Goal: Navigation & Orientation: Understand site structure

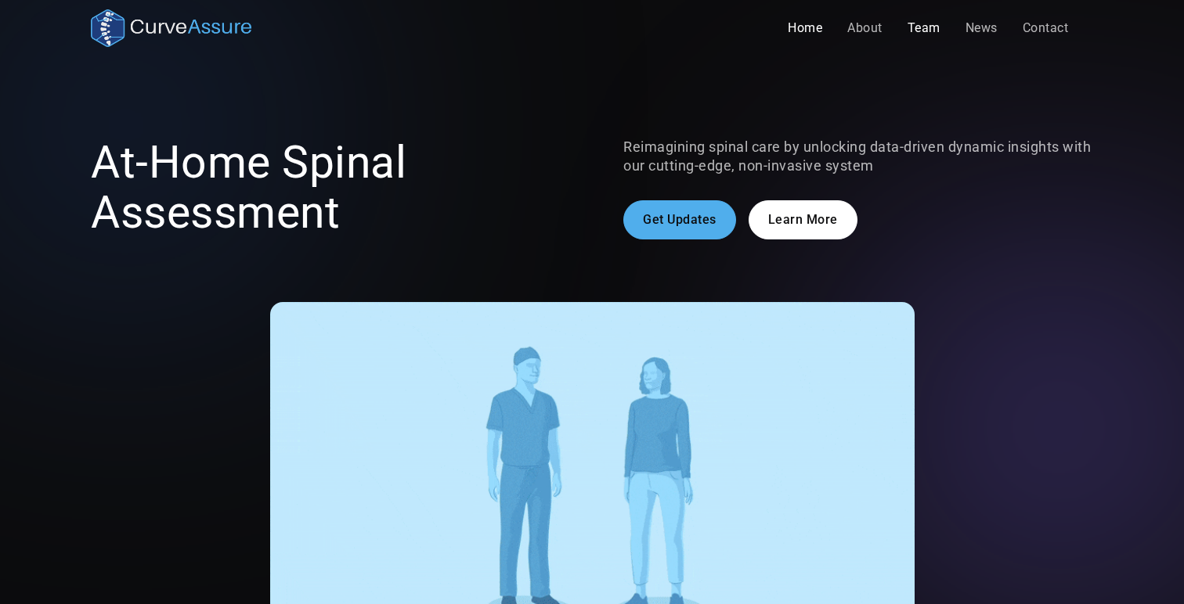
click at [915, 27] on link "Team" at bounding box center [924, 28] width 58 height 31
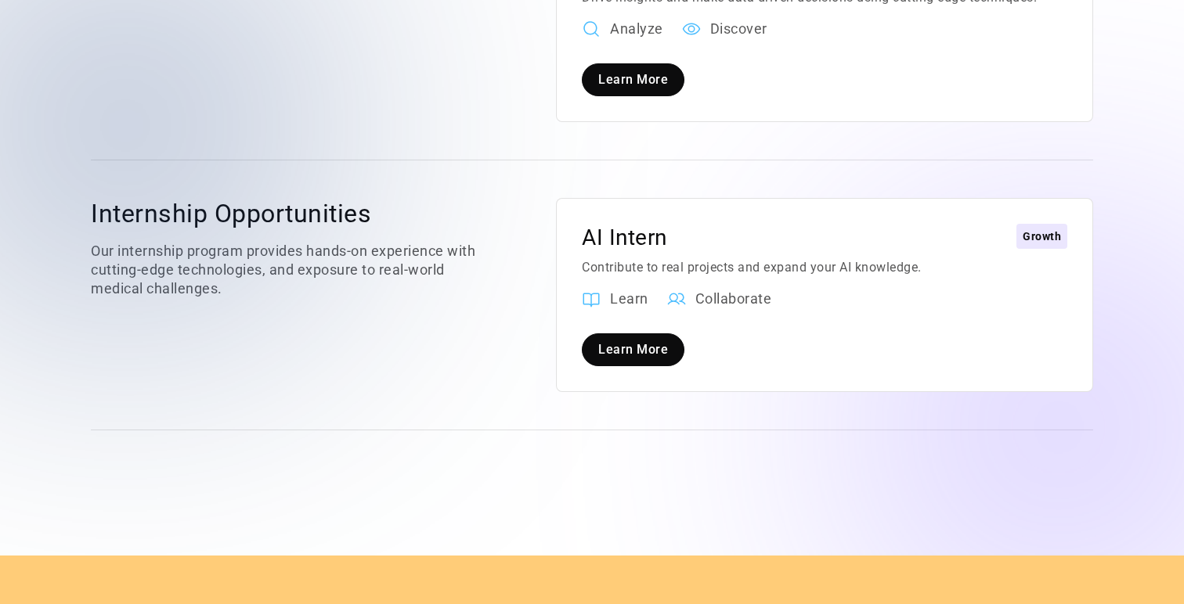
scroll to position [2344, 0]
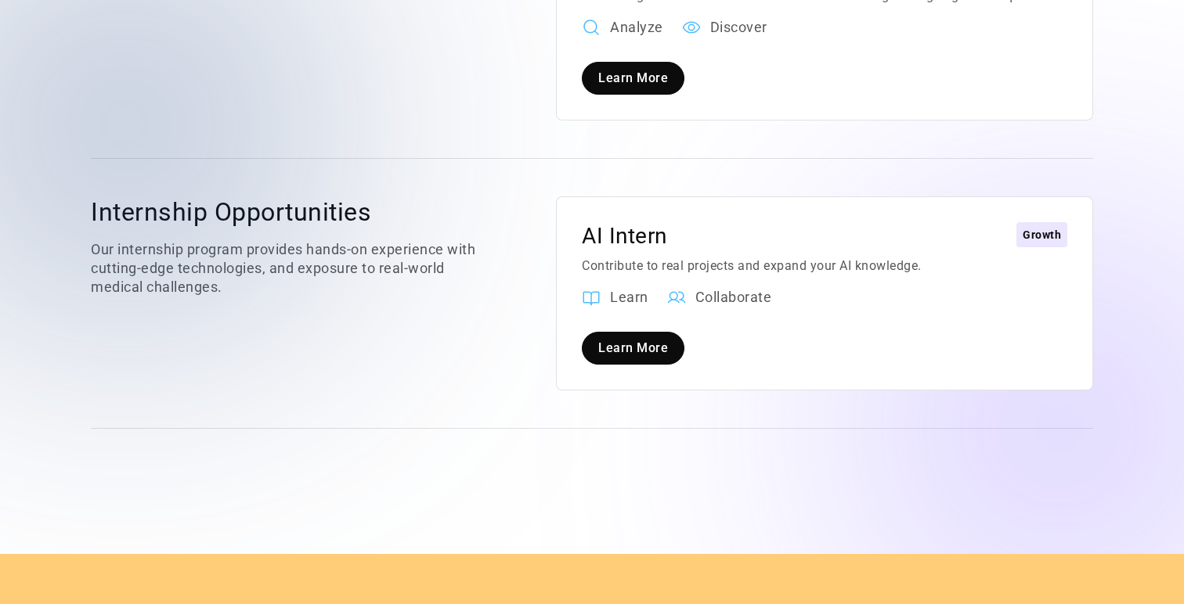
click at [1046, 226] on div "Growth" at bounding box center [1042, 235] width 38 height 19
click at [642, 332] on link "Learn More" at bounding box center [633, 348] width 103 height 33
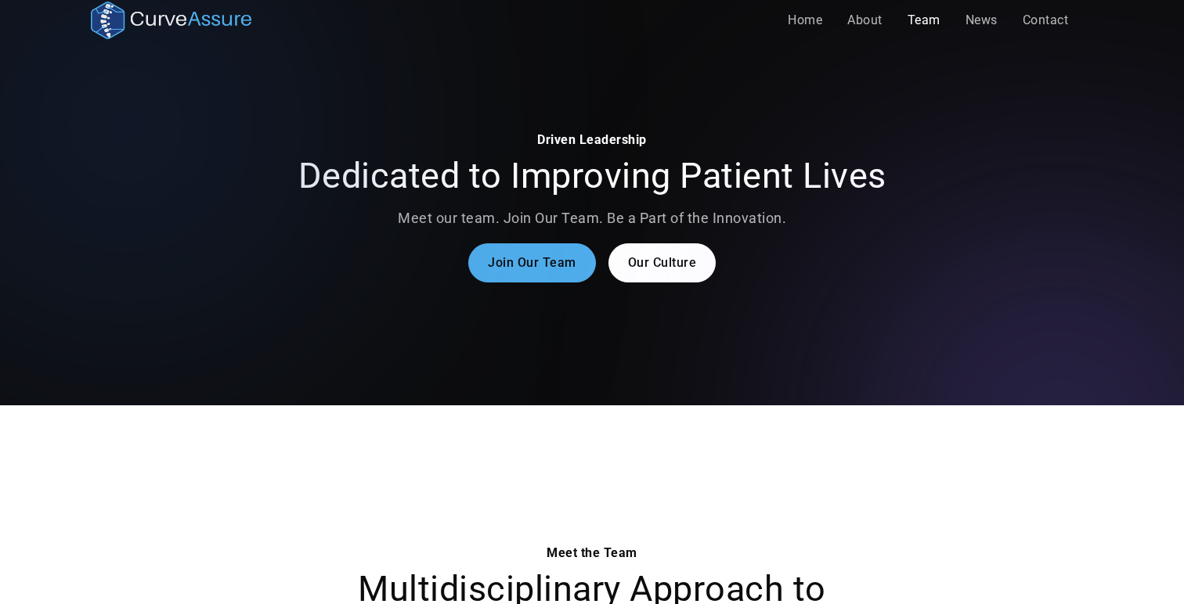
scroll to position [0, 0]
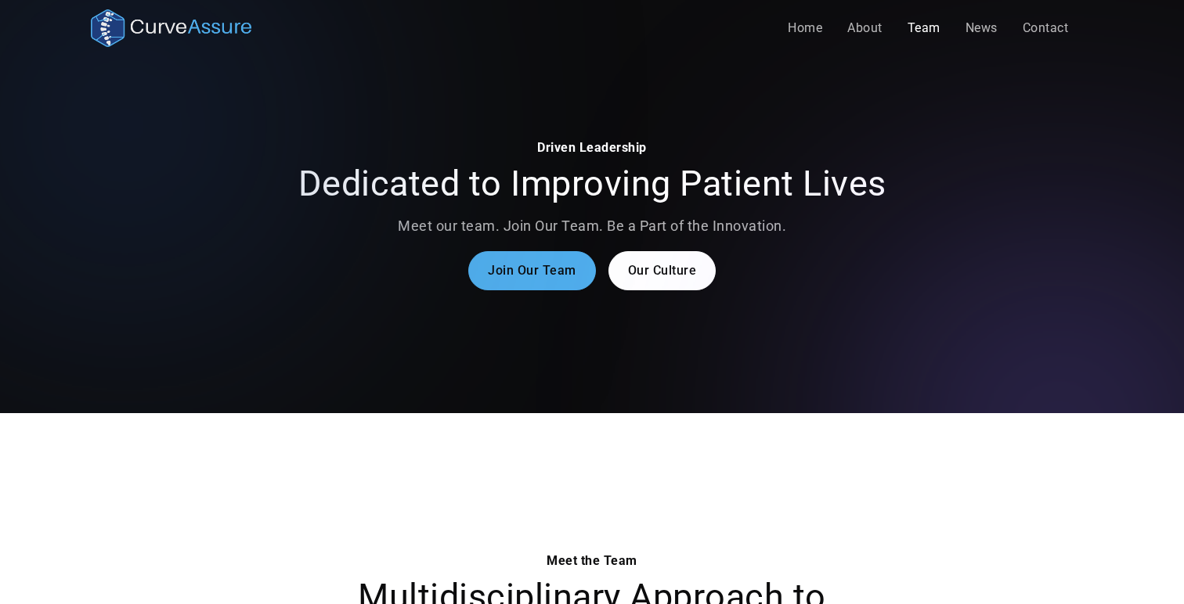
click at [138, 28] on img "home" at bounding box center [171, 28] width 161 height 38
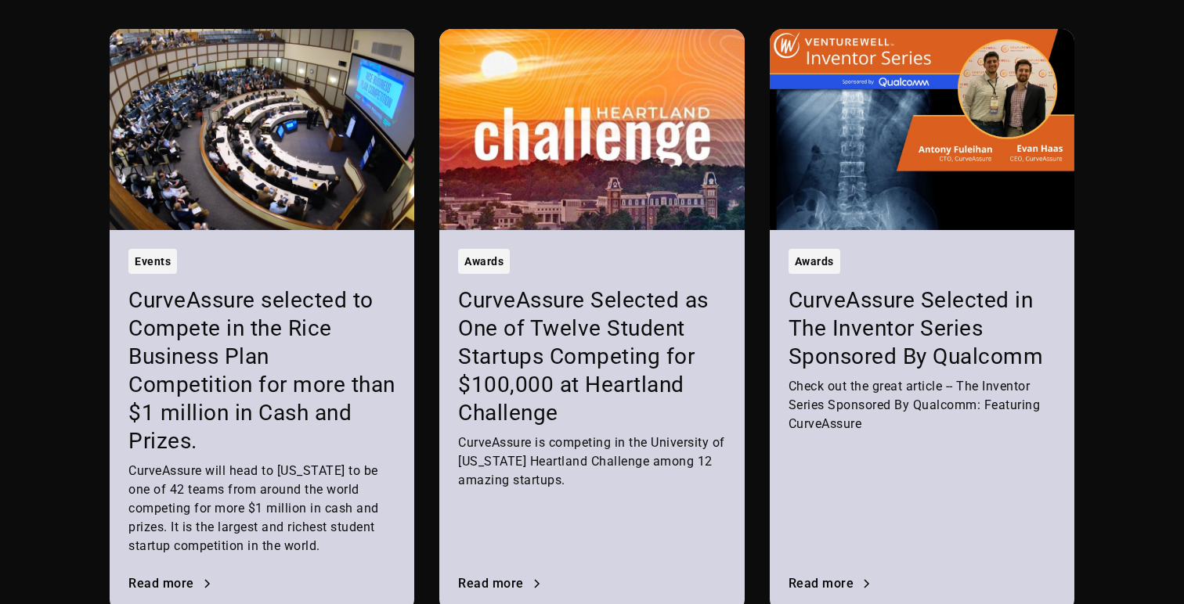
scroll to position [1981, 0]
